Goal: Transaction & Acquisition: Purchase product/service

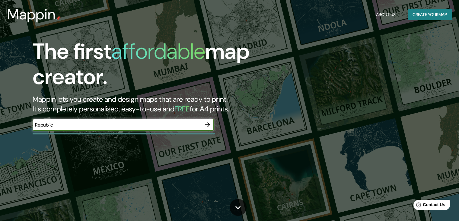
click at [36, 125] on input "Republic" at bounding box center [117, 124] width 169 height 7
type input "[GEOGRAPHIC_DATA]"
click at [205, 125] on icon "button" at bounding box center [207, 124] width 7 height 7
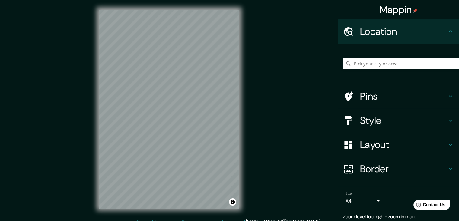
click at [299, 118] on div "Mappin Location Pins Style Layout Border Choose a border. Hint : you can make l…" at bounding box center [229, 113] width 459 height 227
click at [363, 122] on h4 "Style" at bounding box center [403, 120] width 87 height 12
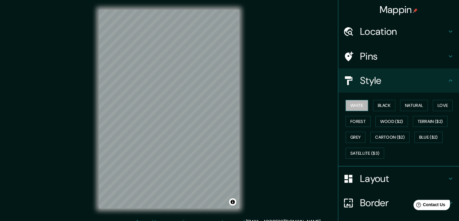
click at [355, 103] on button "White" at bounding box center [357, 105] width 23 height 11
click at [407, 102] on button "Natural" at bounding box center [415, 105] width 28 height 11
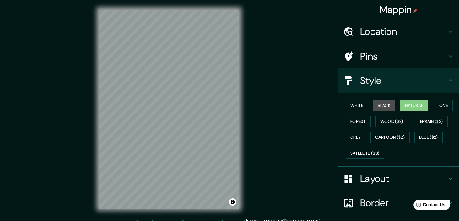
click at [384, 104] on button "Black" at bounding box center [384, 105] width 23 height 11
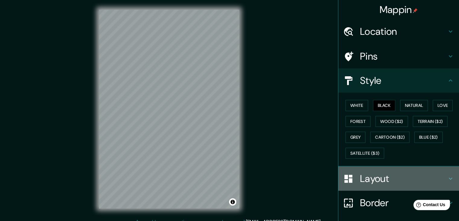
click at [396, 184] on div "Layout" at bounding box center [399, 178] width 121 height 24
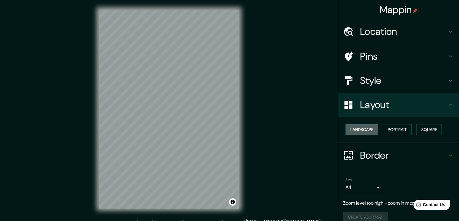
click at [359, 131] on button "Landscape" at bounding box center [362, 129] width 33 height 11
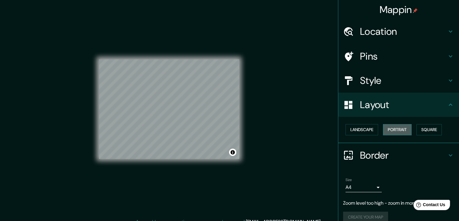
click at [397, 129] on button "Portrait" at bounding box center [397, 129] width 29 height 11
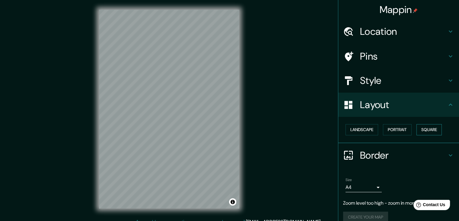
click at [423, 129] on button "Square" at bounding box center [429, 129] width 25 height 11
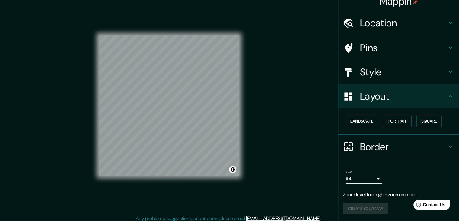
scroll to position [7, 0]
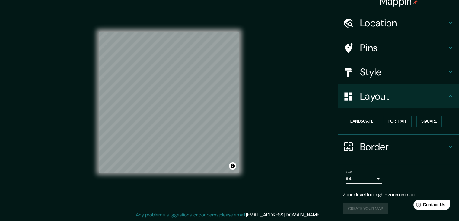
click at [411, 49] on h4 "Pins" at bounding box center [403, 48] width 87 height 12
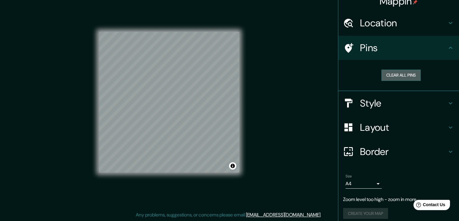
click at [405, 75] on button "Clear all pins" at bounding box center [401, 74] width 39 height 11
click at [398, 76] on button "Clear all pins" at bounding box center [401, 74] width 39 height 11
click at [385, 18] on h4 "Location" at bounding box center [403, 23] width 87 height 12
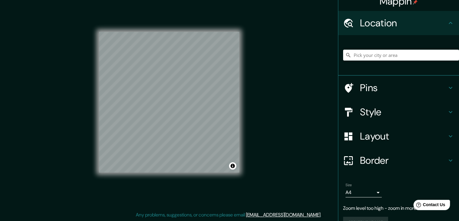
click at [386, 23] on h4 "Location" at bounding box center [403, 23] width 87 height 12
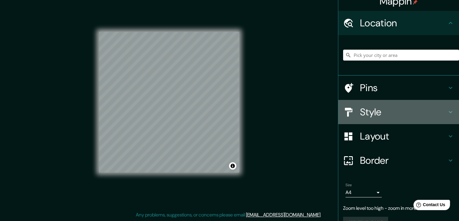
click at [379, 112] on h4 "Style" at bounding box center [403, 112] width 87 height 12
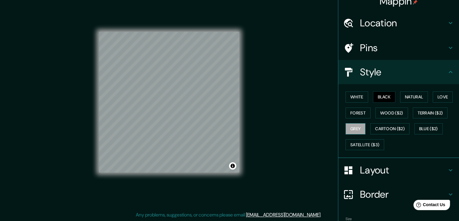
click at [348, 130] on button "Grey" at bounding box center [356, 128] width 20 height 11
click at [357, 113] on button "Forest" at bounding box center [358, 112] width 25 height 11
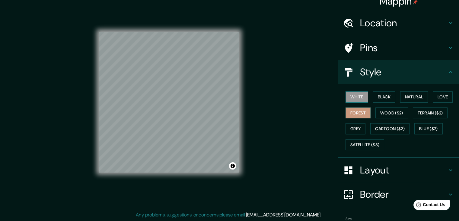
click at [351, 97] on button "White" at bounding box center [357, 96] width 23 height 11
click at [378, 94] on button "Black" at bounding box center [384, 96] width 23 height 11
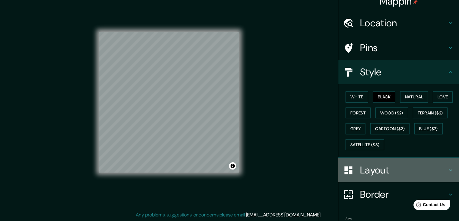
click at [381, 173] on h4 "Layout" at bounding box center [403, 170] width 87 height 12
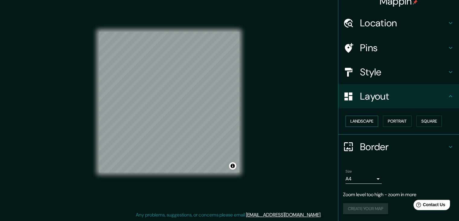
click at [358, 124] on button "Landscape" at bounding box center [362, 120] width 33 height 11
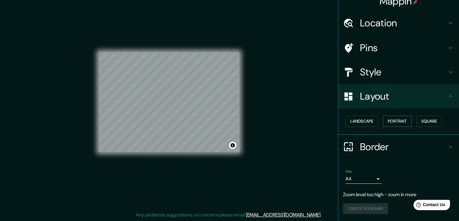
click at [389, 123] on button "Portrait" at bounding box center [397, 120] width 29 height 11
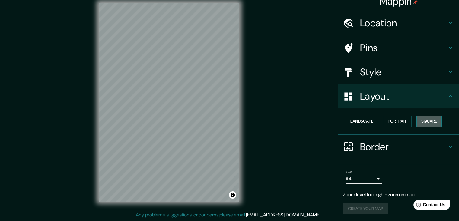
click at [421, 122] on button "Square" at bounding box center [429, 120] width 25 height 11
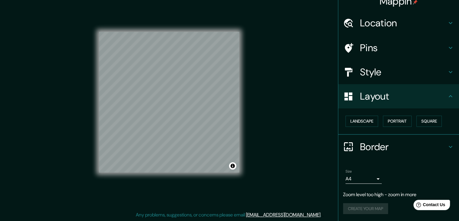
scroll to position [0, 0]
